Goal: Information Seeking & Learning: Learn about a topic

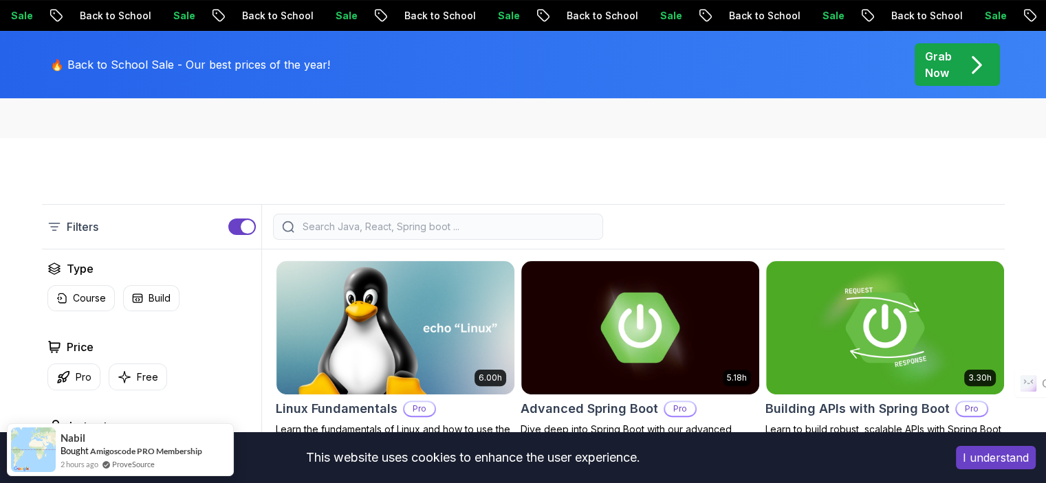
scroll to position [344, 0]
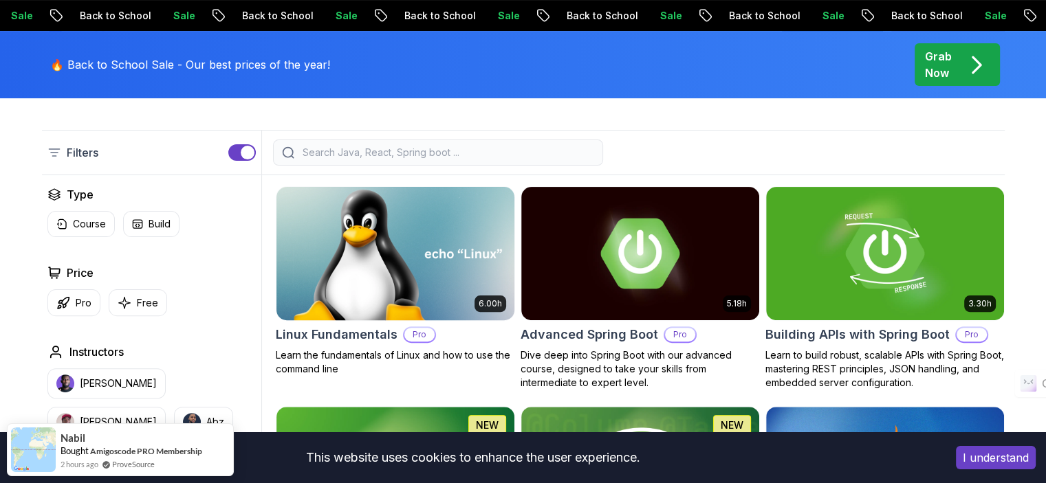
click at [410, 282] on img at bounding box center [395, 254] width 250 height 140
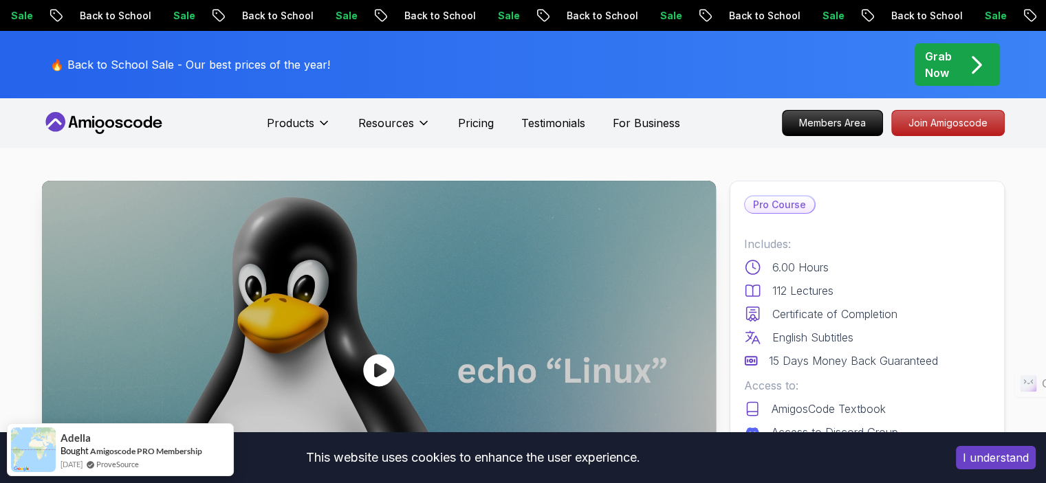
click at [121, 123] on icon at bounding box center [104, 123] width 124 height 22
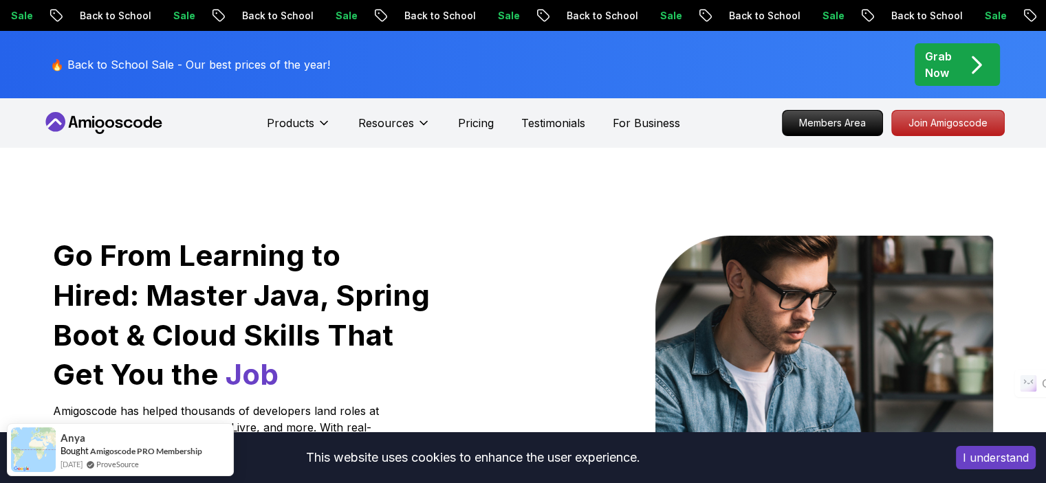
click at [981, 456] on button "I understand" at bounding box center [996, 457] width 80 height 23
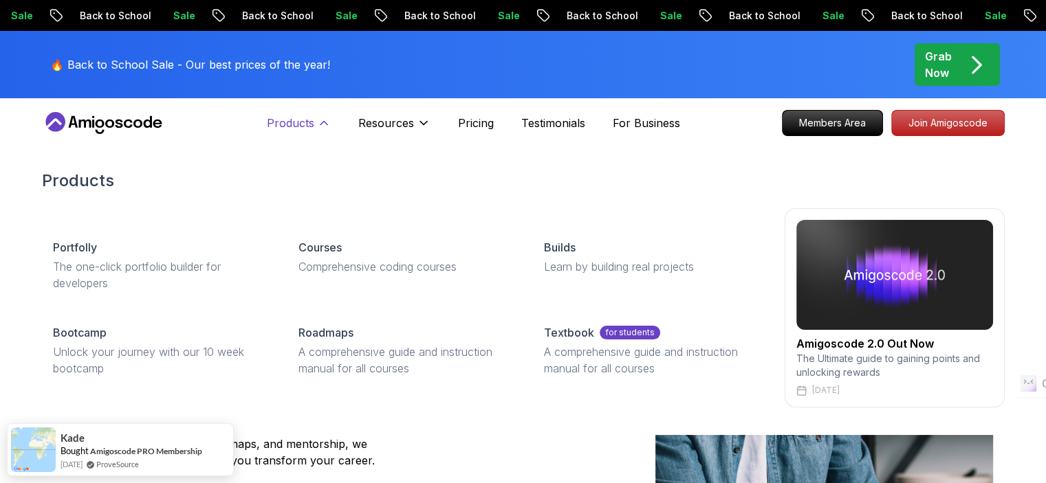
click at [326, 126] on icon at bounding box center [324, 123] width 14 height 14
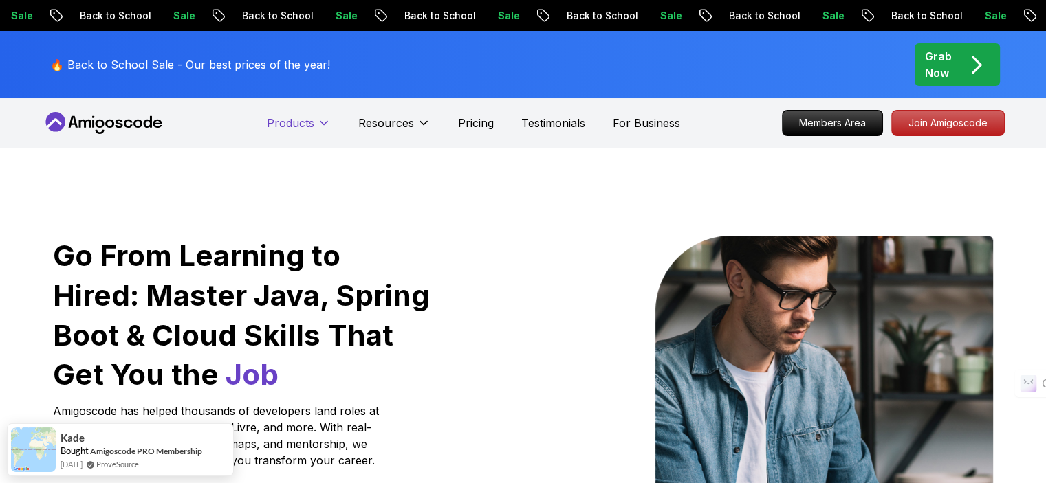
click at [326, 126] on icon at bounding box center [324, 123] width 14 height 14
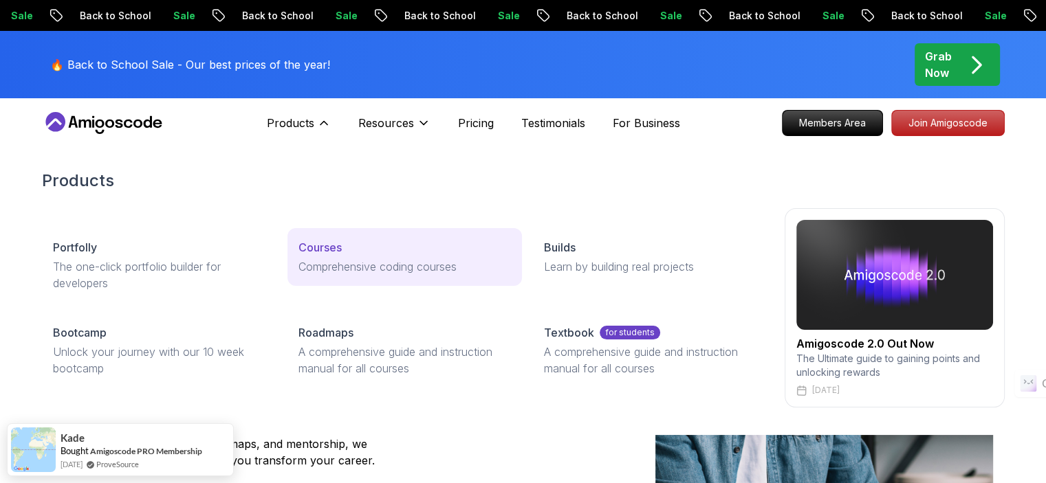
click at [327, 250] on p "Courses" at bounding box center [319, 247] width 43 height 16
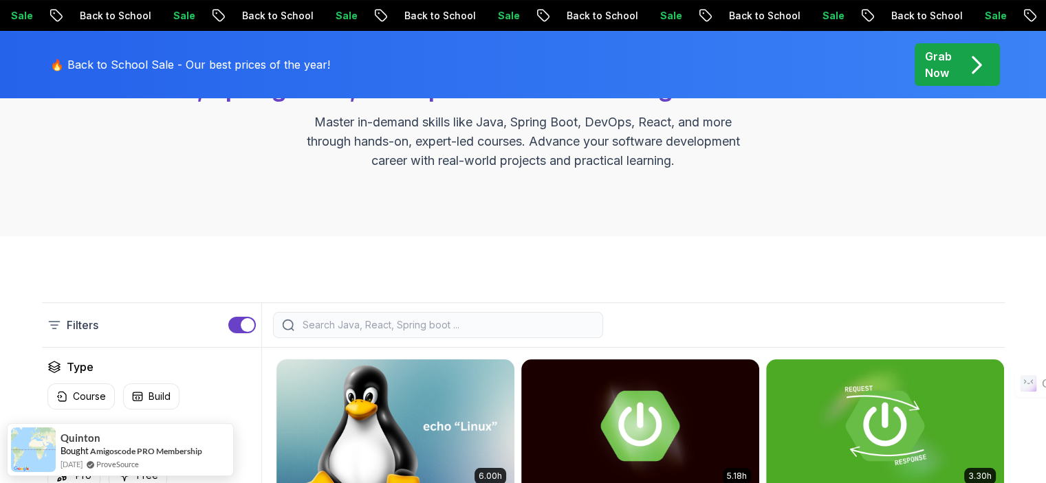
scroll to position [206, 0]
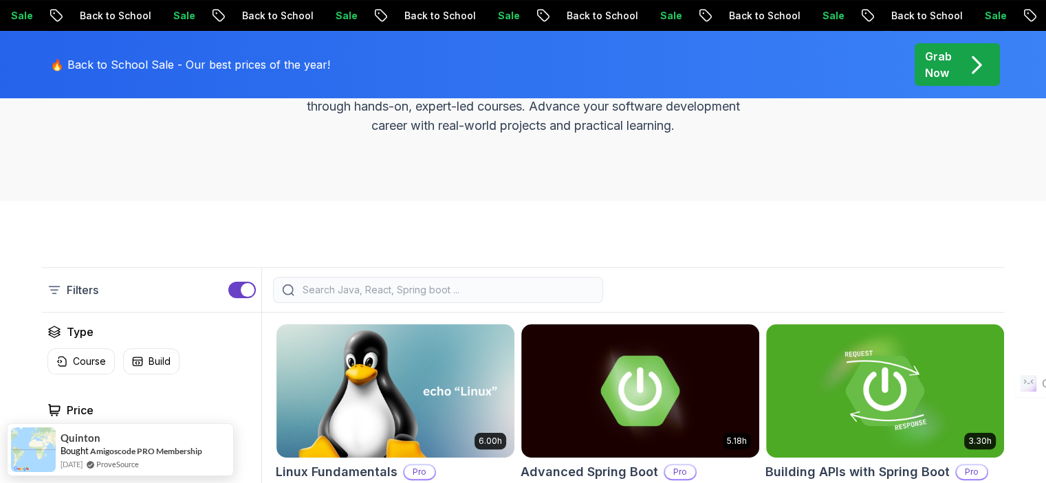
click at [339, 285] on input "search" at bounding box center [447, 290] width 294 height 14
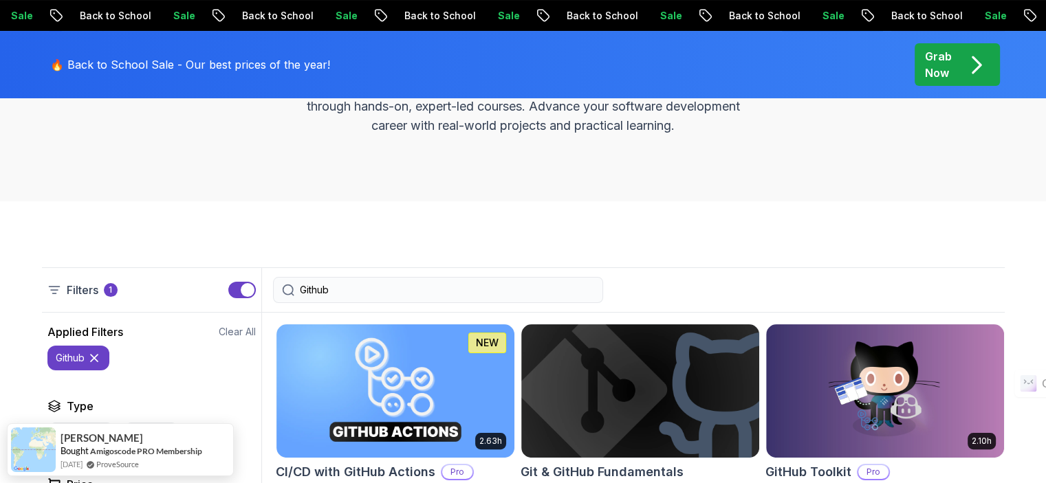
type input "Github"
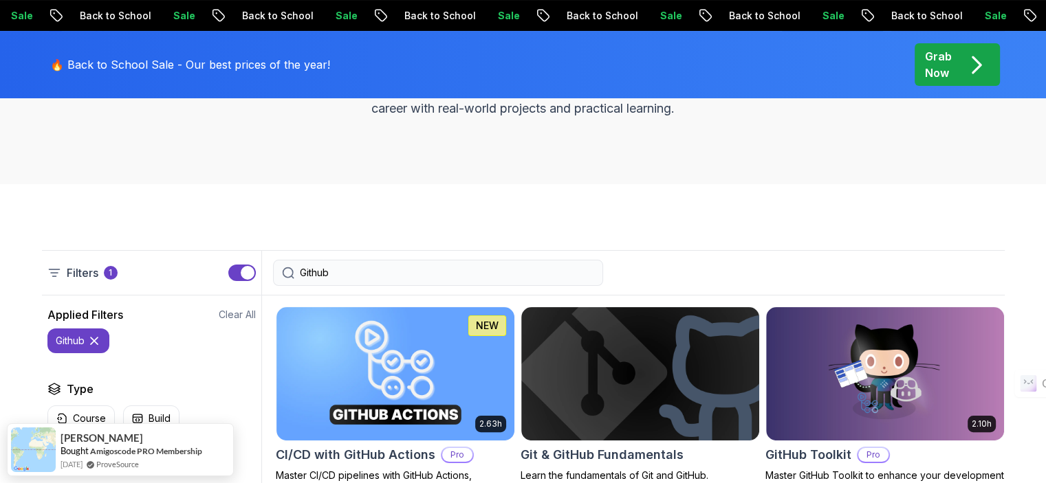
scroll to position [344, 0]
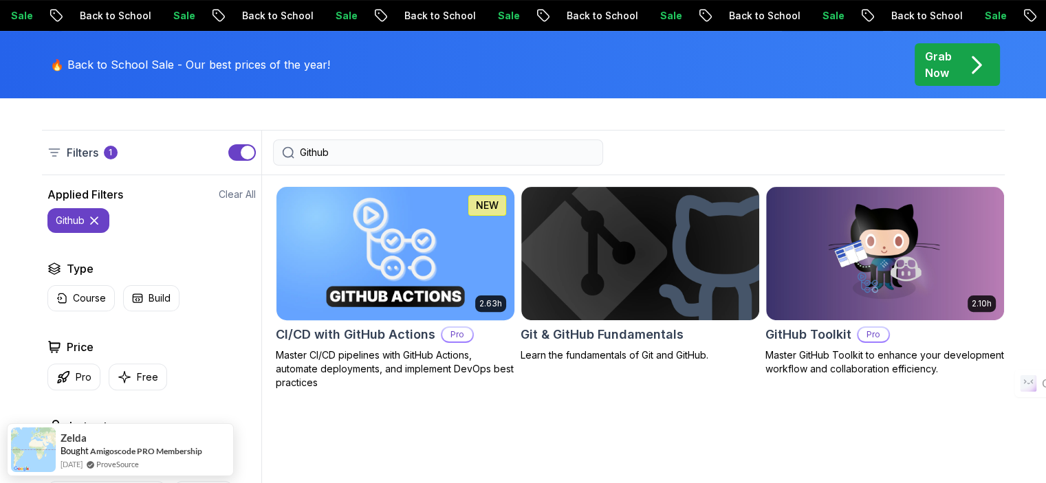
click at [397, 247] on img at bounding box center [395, 254] width 250 height 140
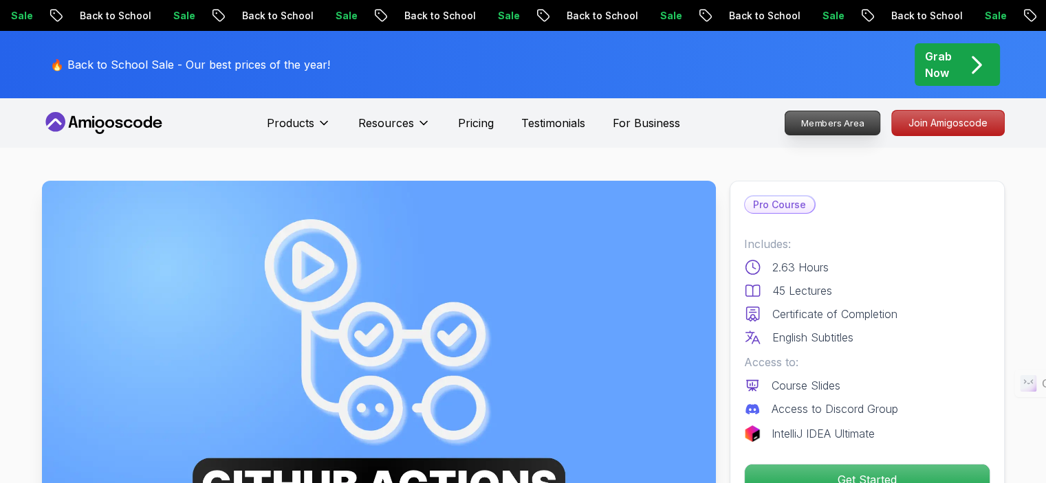
click at [830, 118] on p "Members Area" at bounding box center [831, 122] width 95 height 23
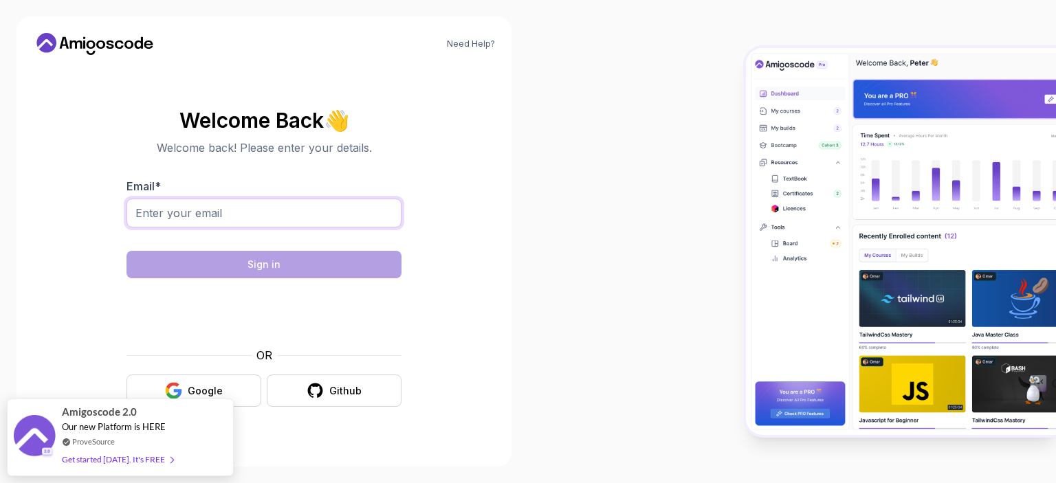
click at [230, 210] on input "Email *" at bounding box center [263, 213] width 275 height 29
click at [36, 222] on section "Welcome Back 👋 Welcome back! Please enter your details. Email * Sign in OR Goog…" at bounding box center [264, 258] width 462 height 325
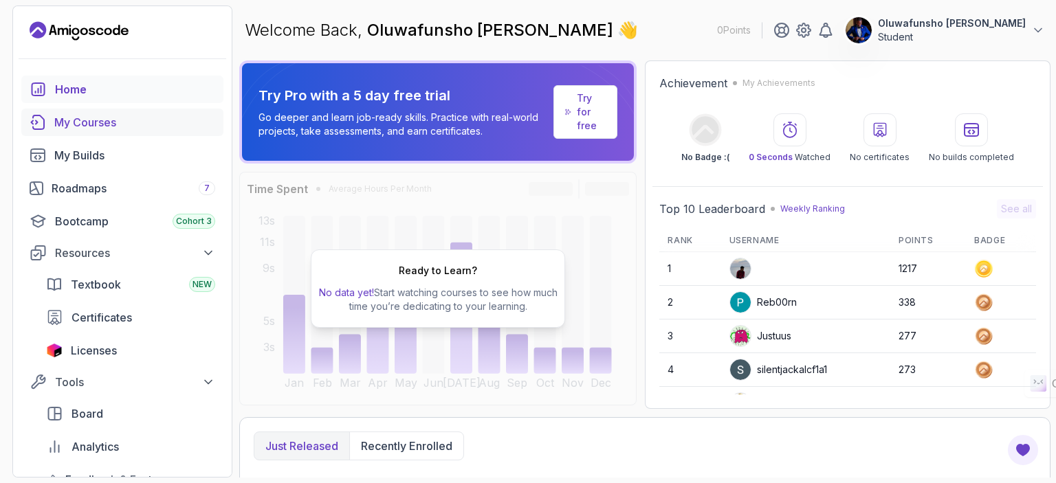
click at [107, 122] on div "My Courses" at bounding box center [134, 122] width 161 height 16
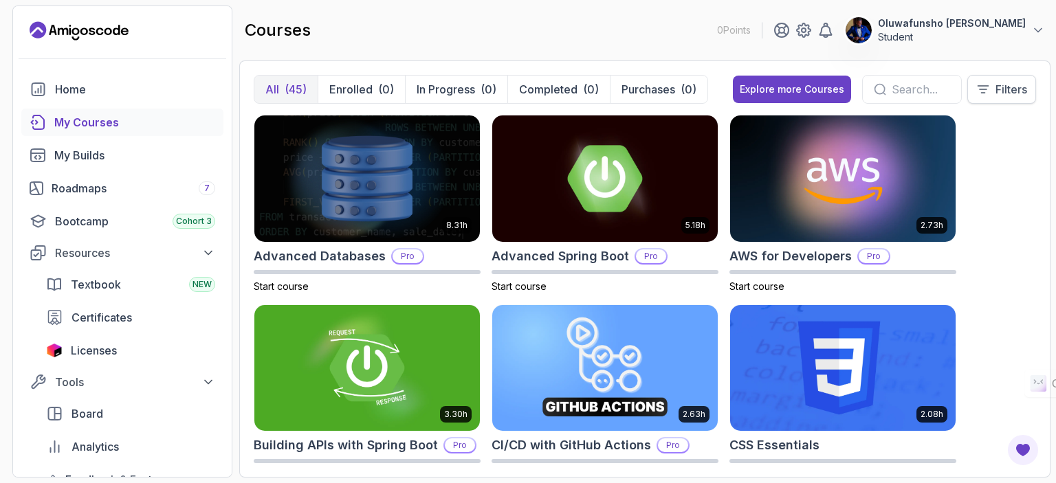
click at [988, 96] on icon at bounding box center [983, 89] width 14 height 14
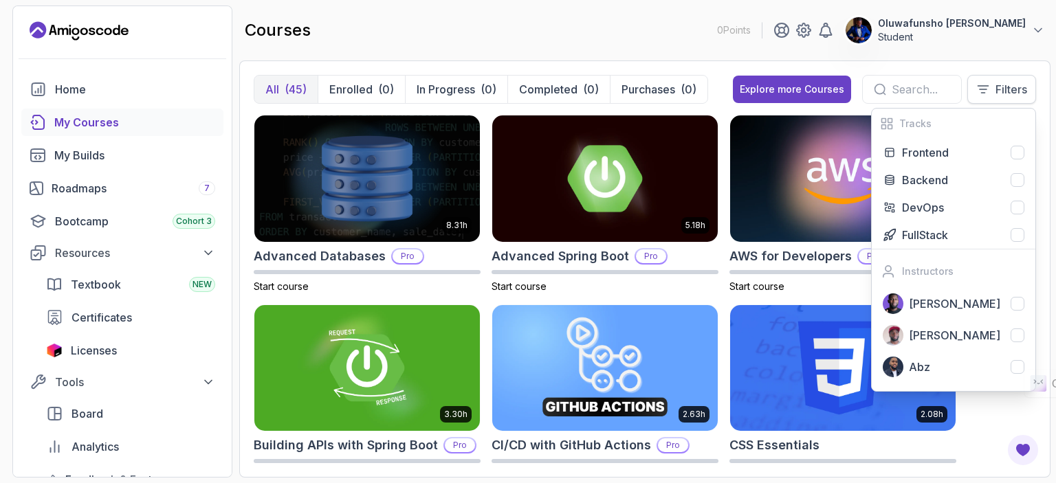
click at [988, 95] on icon at bounding box center [983, 89] width 14 height 14
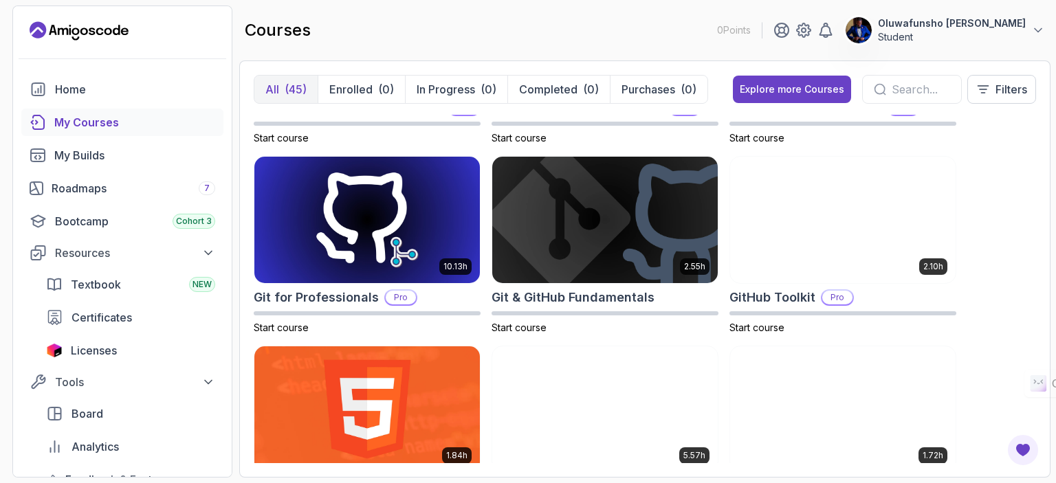
scroll to position [550, 0]
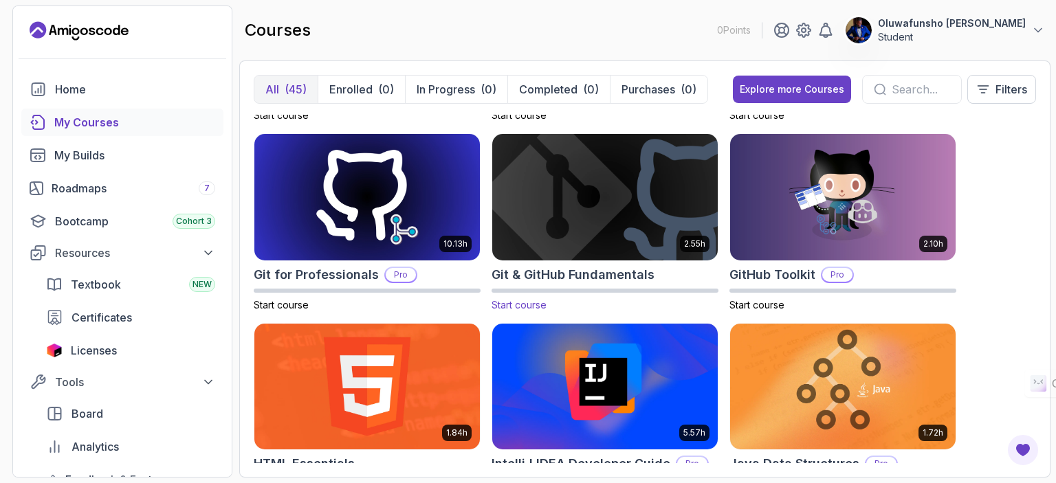
click at [597, 210] on img at bounding box center [605, 197] width 236 height 133
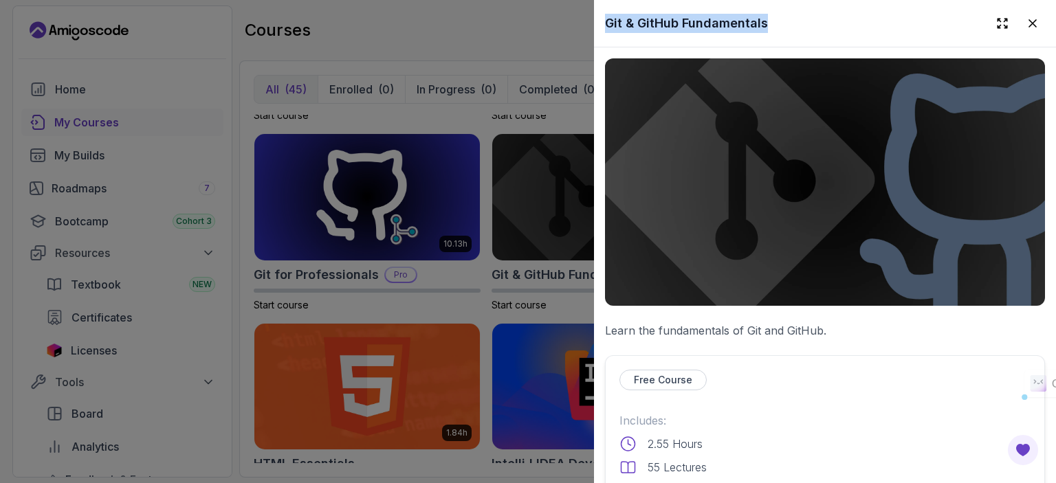
drag, startPoint x: 606, startPoint y: 24, endPoint x: 784, endPoint y: 23, distance: 177.4
click at [784, 23] on div "Git & GitHub Fundamentals" at bounding box center [825, 23] width 462 height 47
copy h2 "Git & GitHub Fundamentals"
click at [1029, 25] on icon at bounding box center [1032, 23] width 7 height 7
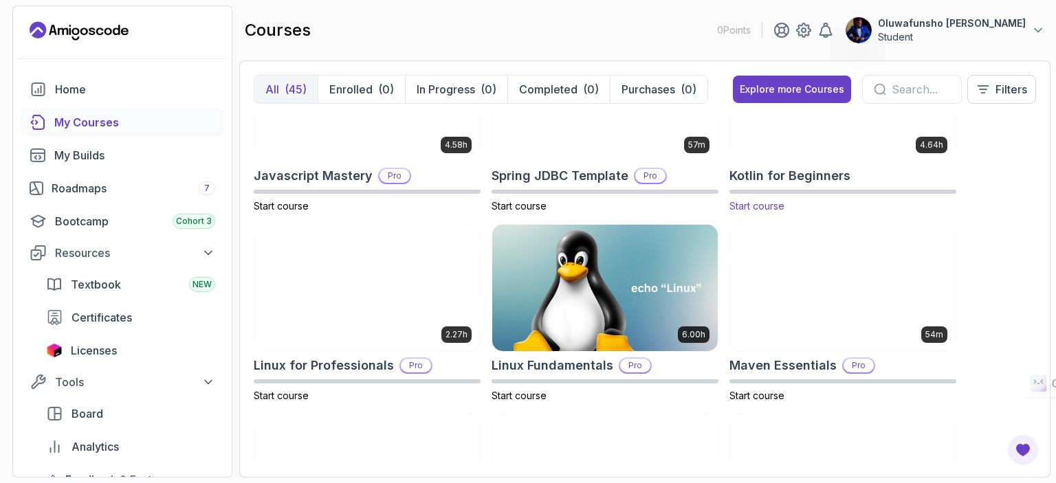
scroll to position [1742, 0]
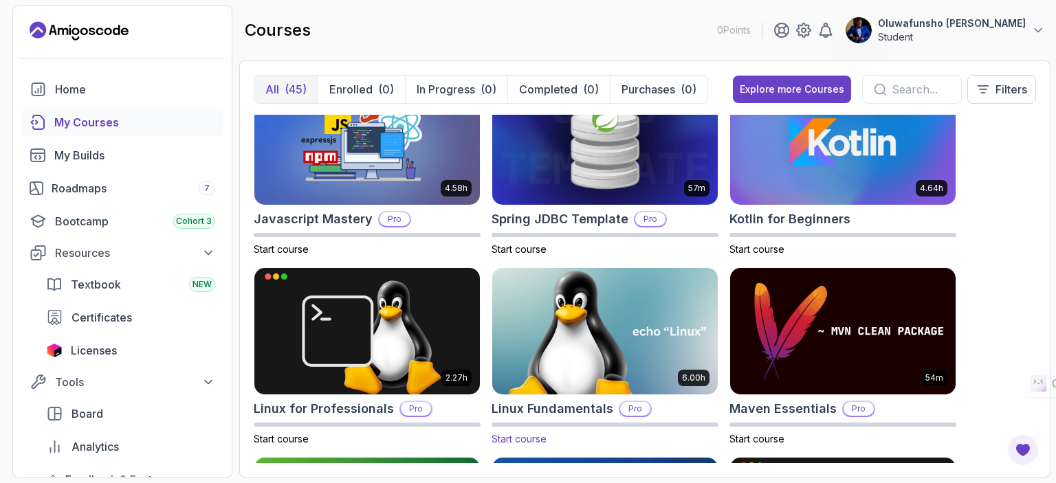
click at [621, 305] on img at bounding box center [605, 331] width 236 height 133
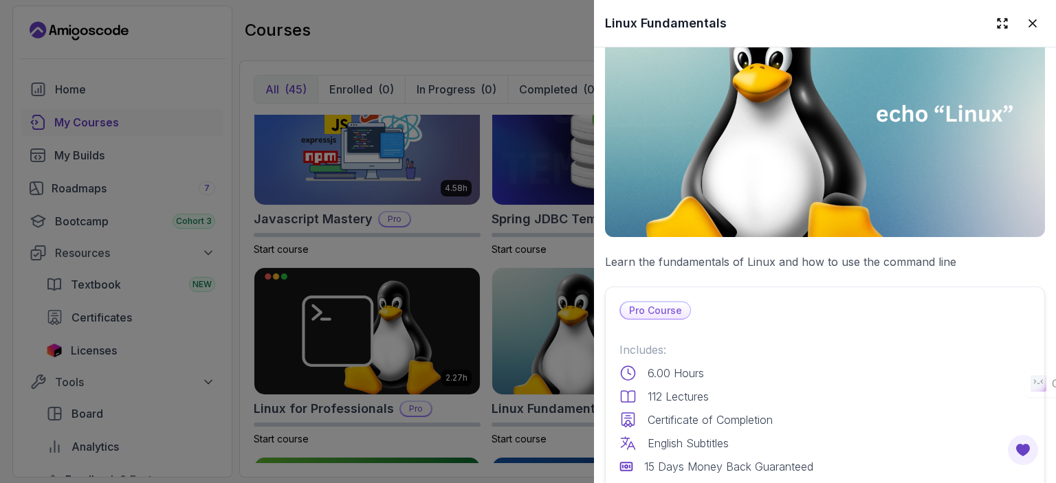
scroll to position [0, 0]
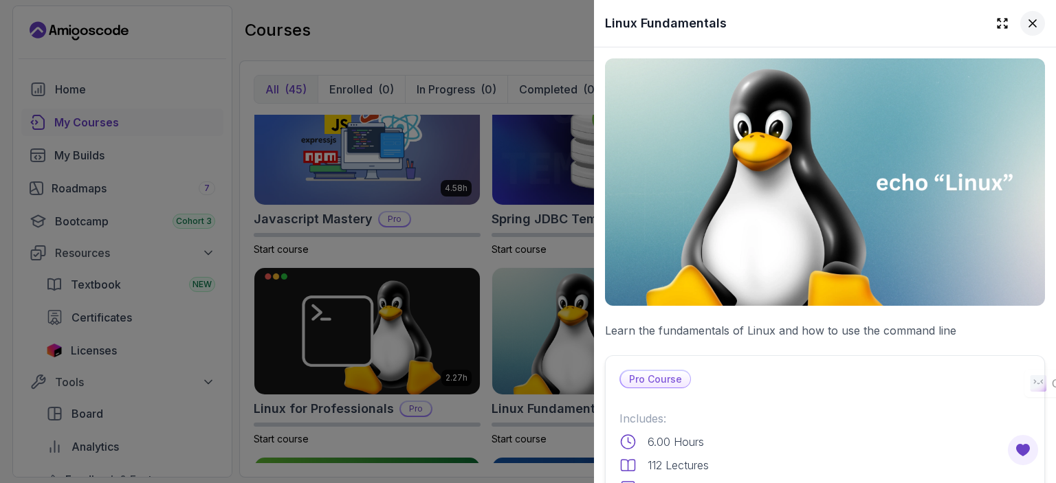
click at [1029, 20] on icon at bounding box center [1032, 23] width 7 height 7
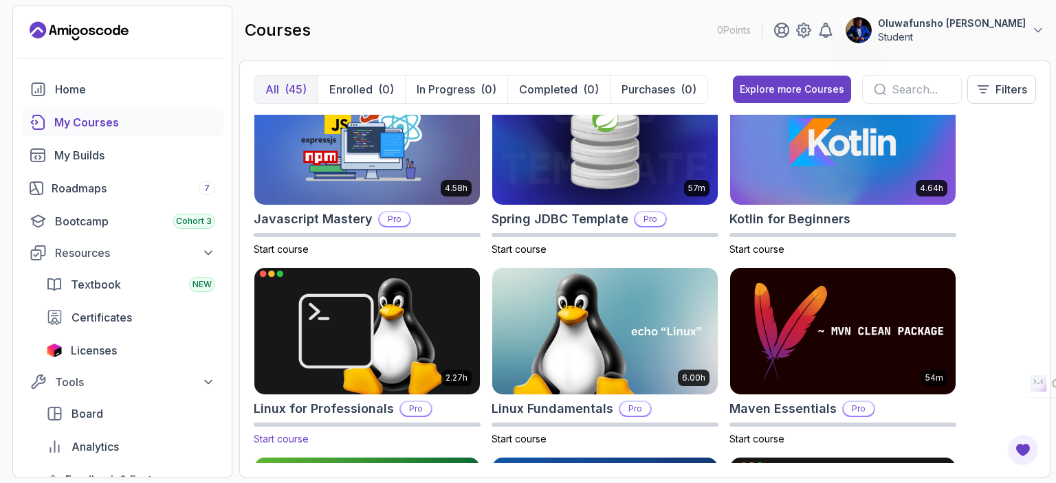
click at [366, 356] on img at bounding box center [367, 331] width 236 height 133
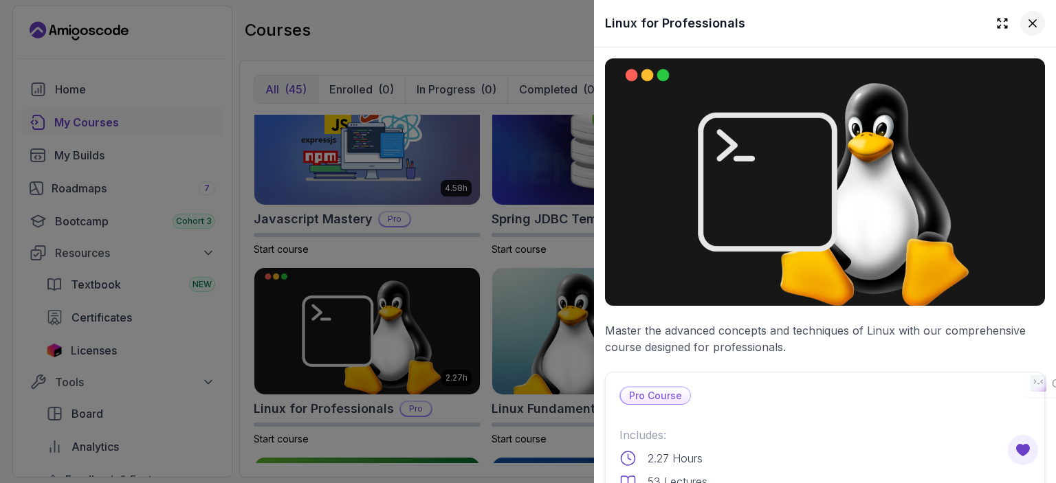
click at [1026, 23] on icon at bounding box center [1033, 23] width 14 height 14
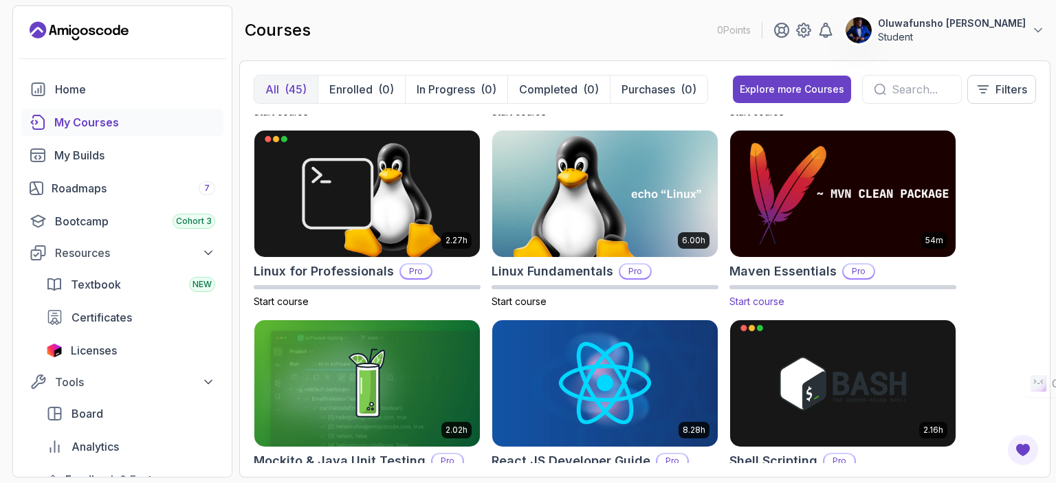
scroll to position [2017, 0]
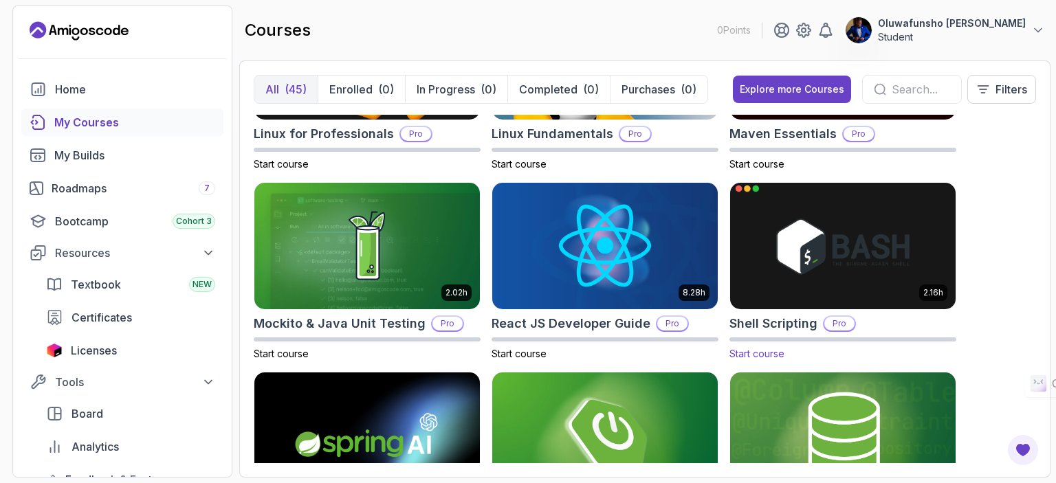
click at [895, 263] on img at bounding box center [843, 245] width 236 height 133
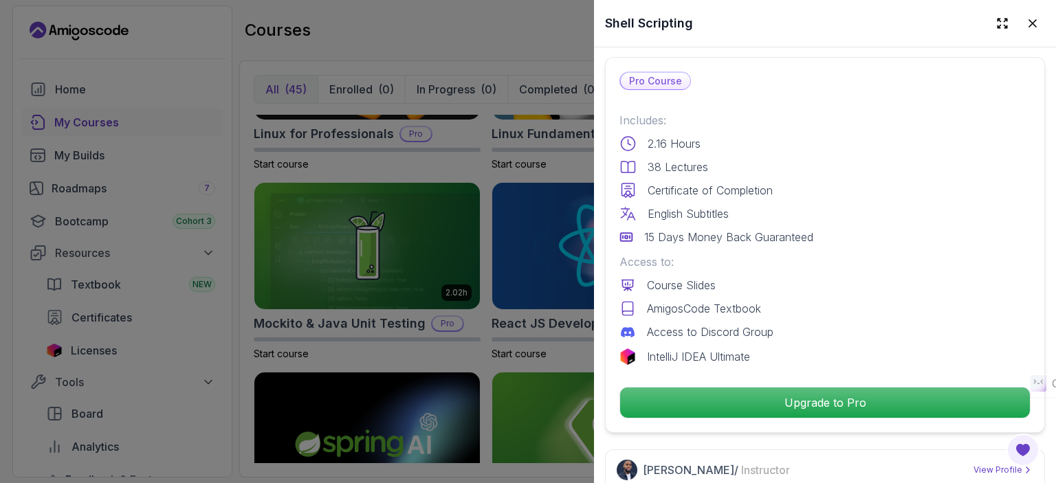
scroll to position [275, 0]
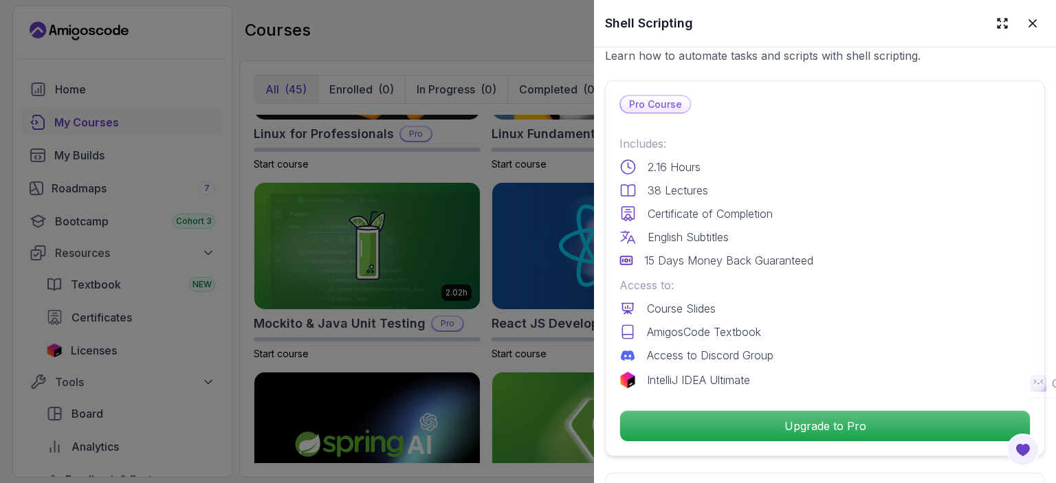
click at [1029, 22] on icon at bounding box center [1032, 23] width 7 height 7
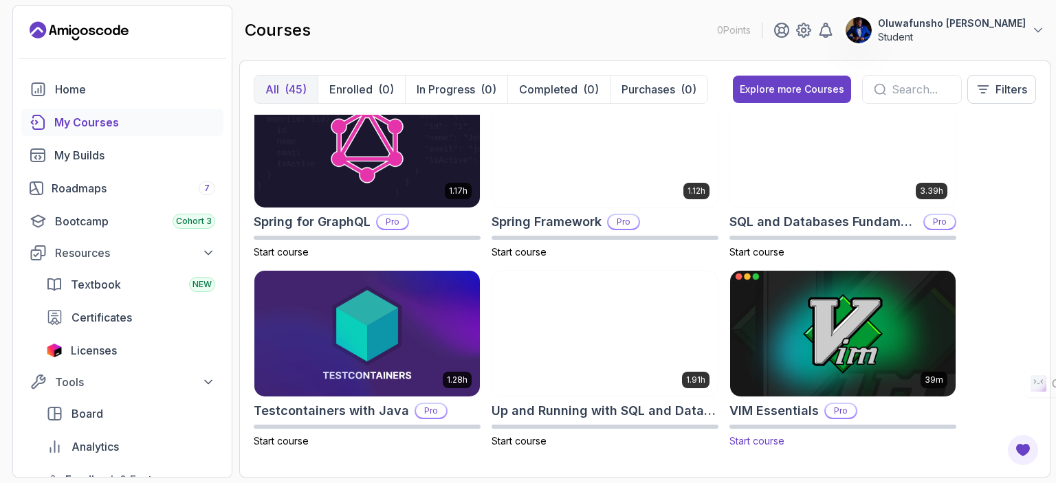
scroll to position [2498, 0]
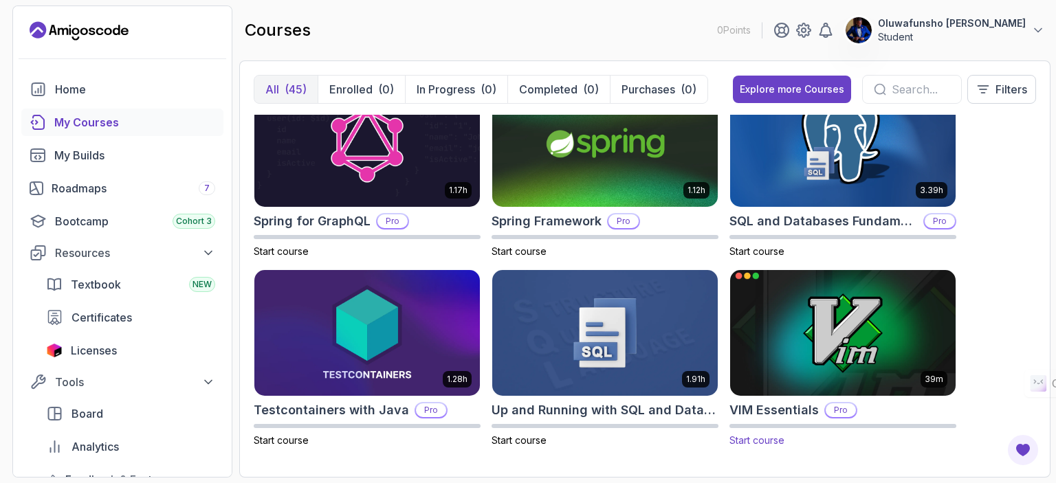
click at [818, 302] on img at bounding box center [843, 333] width 236 height 133
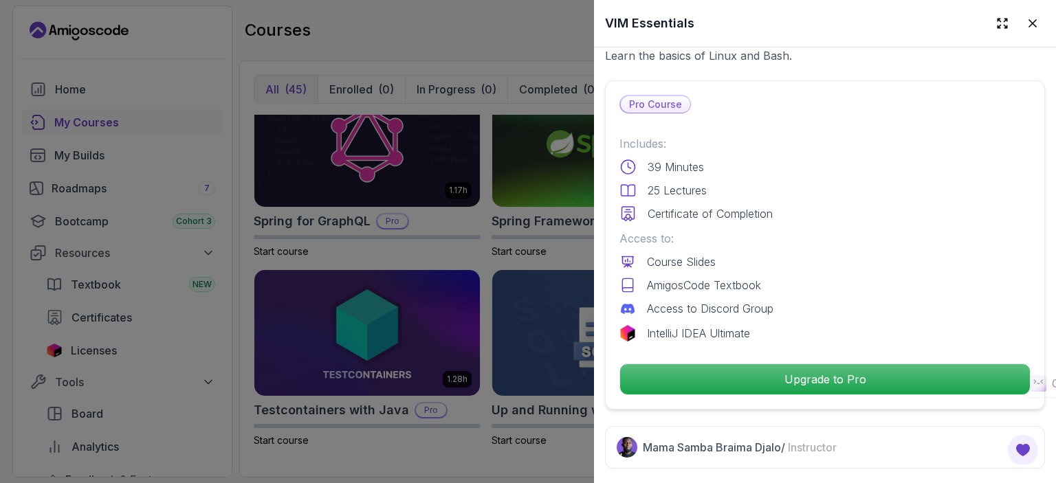
scroll to position [0, 0]
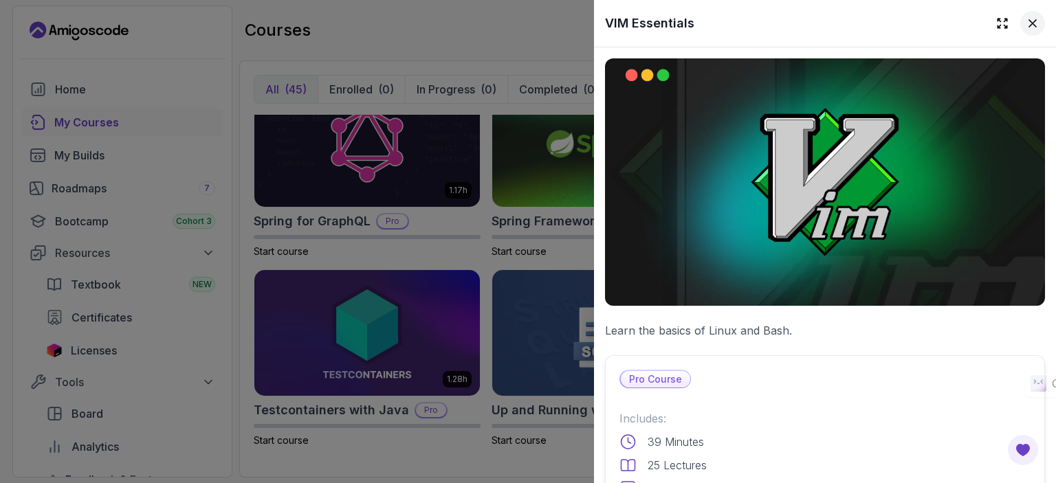
click at [1026, 22] on icon at bounding box center [1033, 23] width 14 height 14
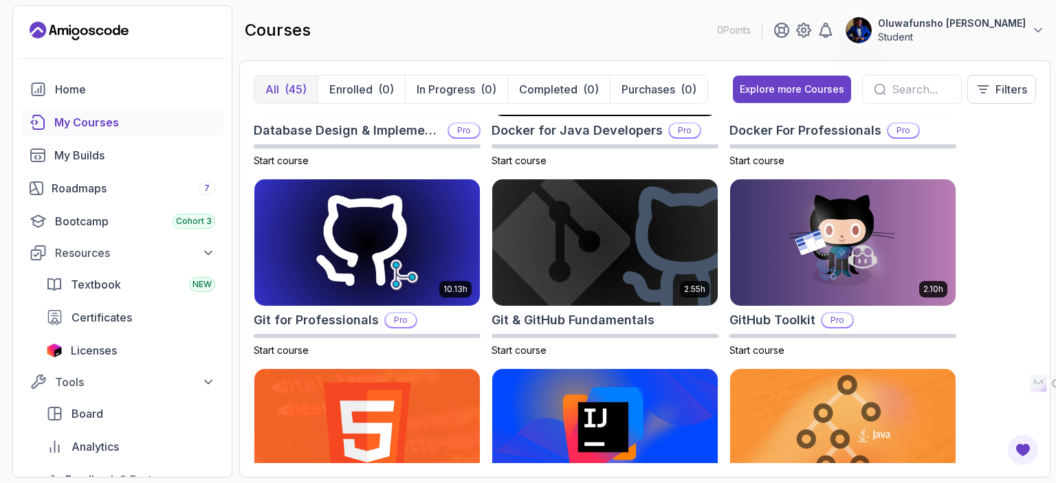
scroll to position [436, 0]
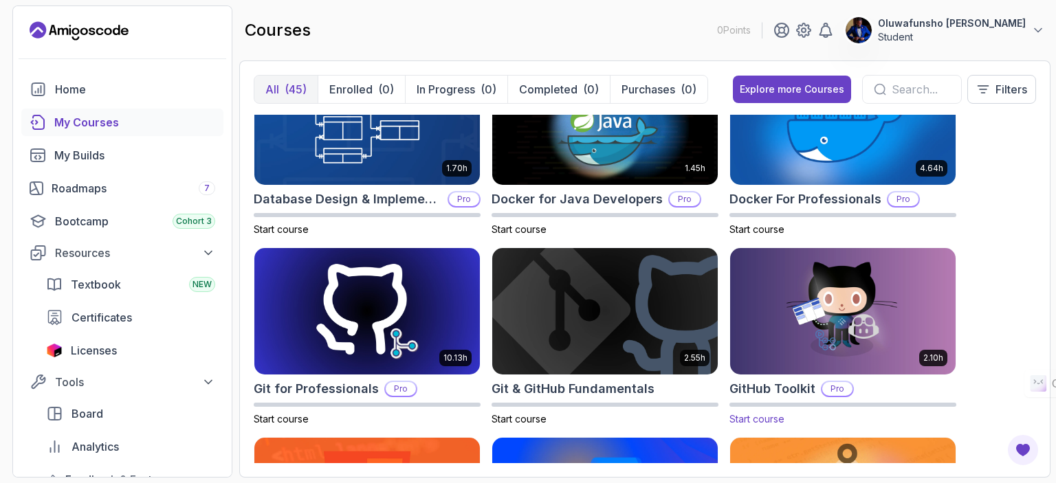
click at [829, 289] on img at bounding box center [843, 311] width 236 height 133
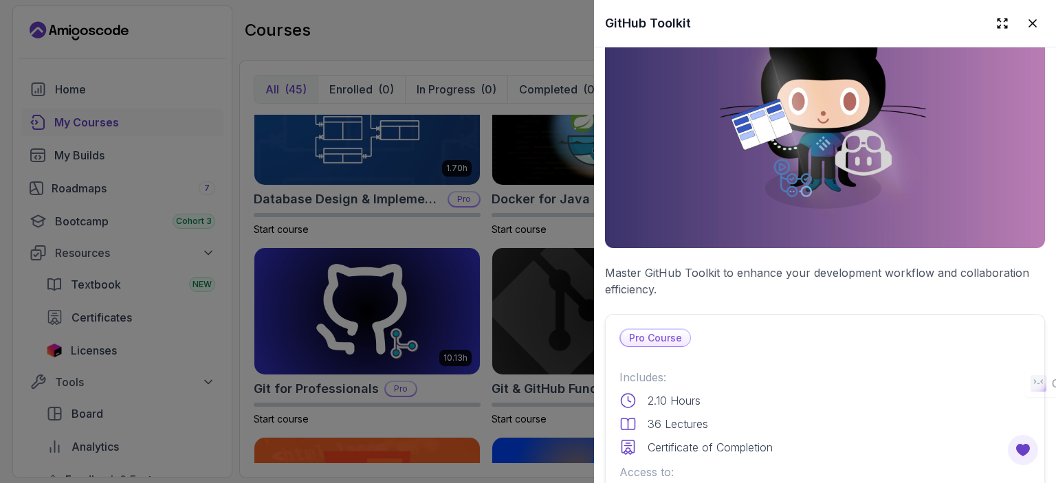
scroll to position [0, 0]
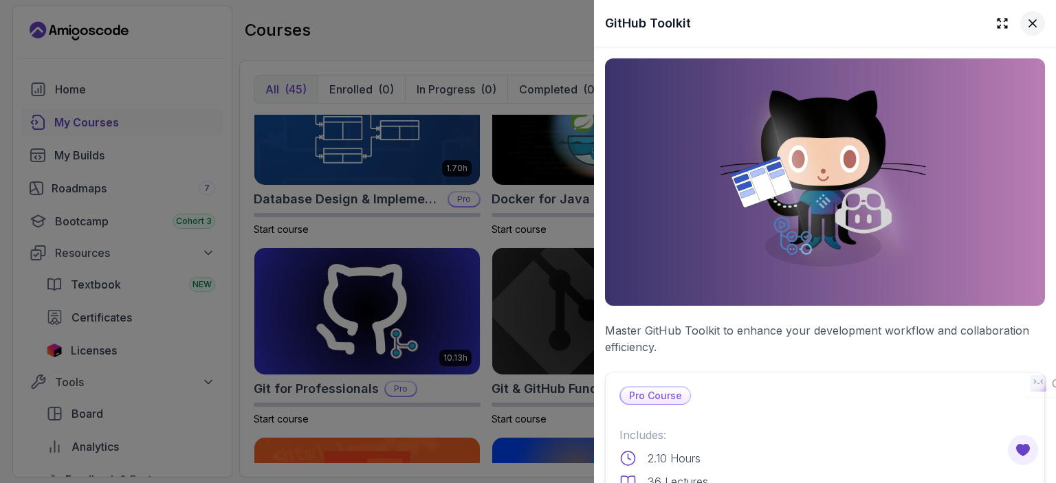
click at [1029, 24] on icon at bounding box center [1032, 23] width 7 height 7
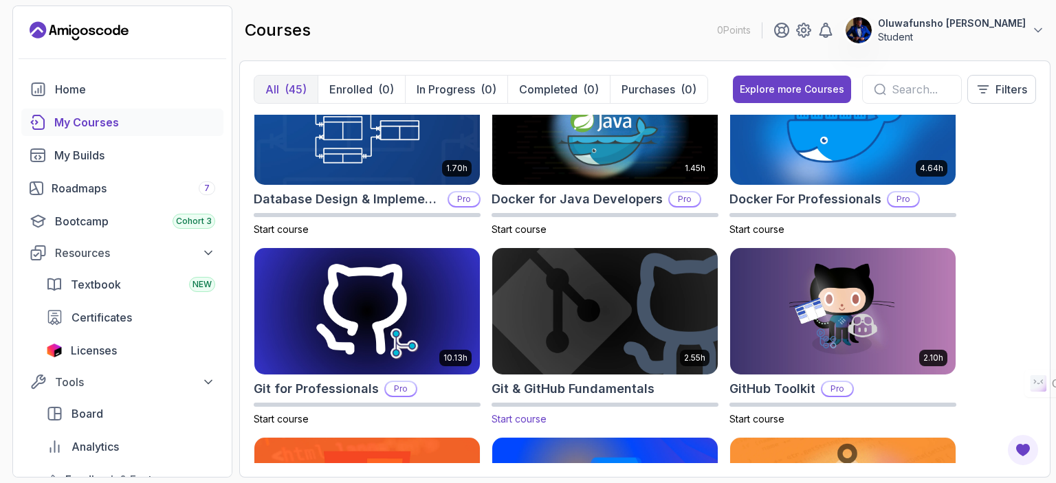
click at [597, 274] on img at bounding box center [605, 311] width 236 height 133
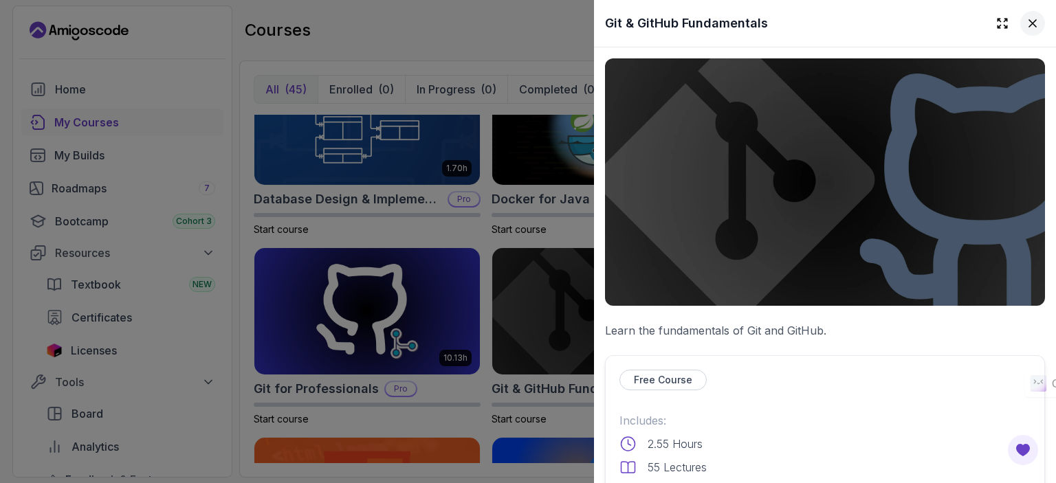
click at [1029, 21] on icon at bounding box center [1032, 23] width 7 height 7
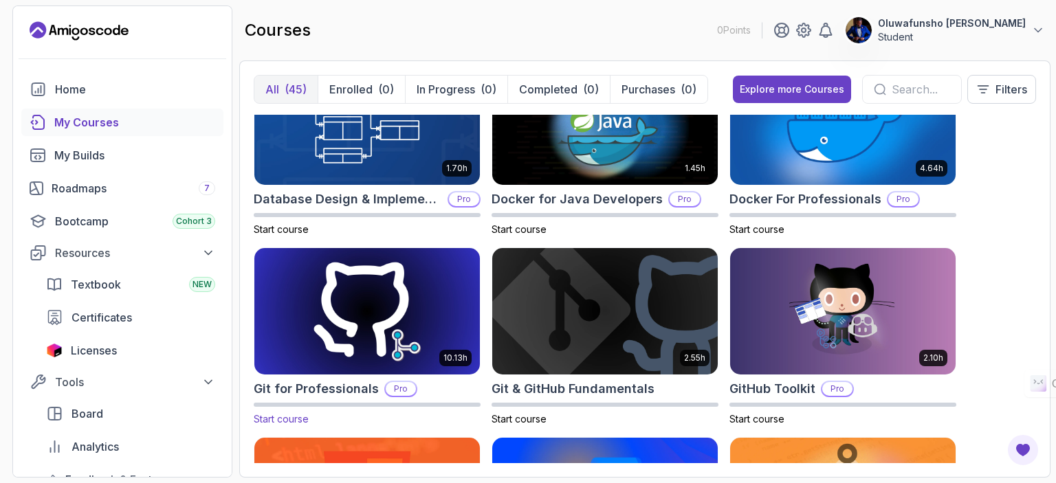
click at [417, 310] on img at bounding box center [367, 311] width 236 height 133
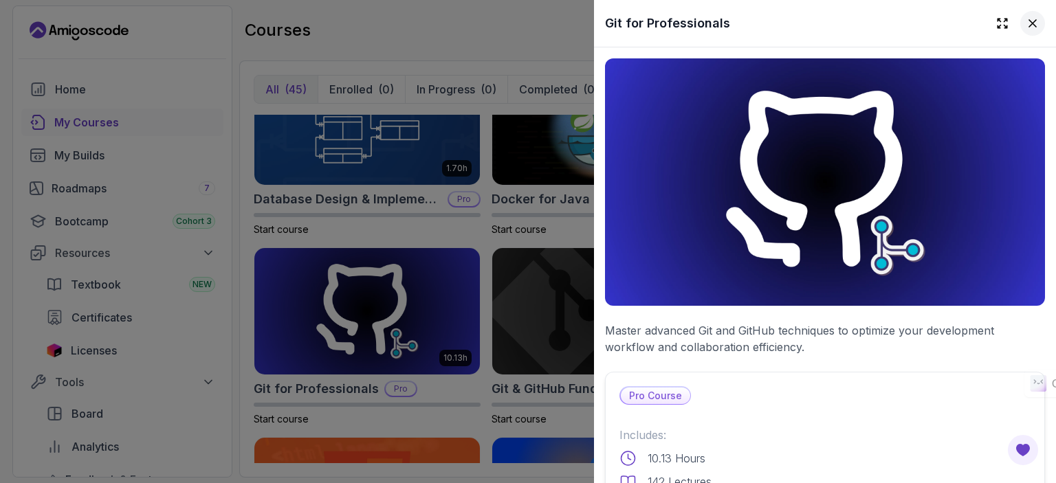
click at [1030, 24] on button at bounding box center [1032, 23] width 25 height 25
